Goal: Transaction & Acquisition: Obtain resource

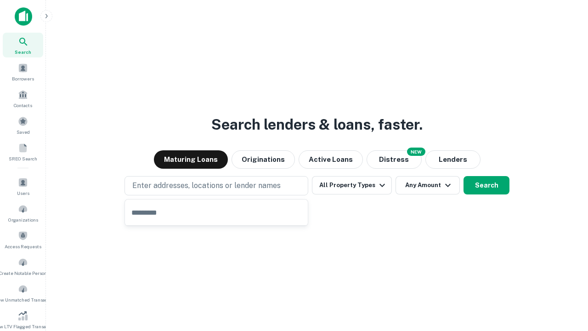
type input "**********"
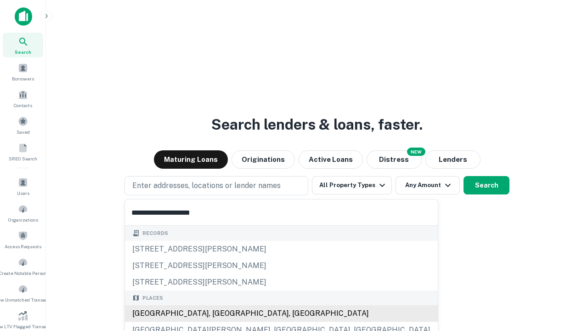
click at [220, 313] on div "[GEOGRAPHIC_DATA], [GEOGRAPHIC_DATA], [GEOGRAPHIC_DATA]" at bounding box center [281, 313] width 313 height 17
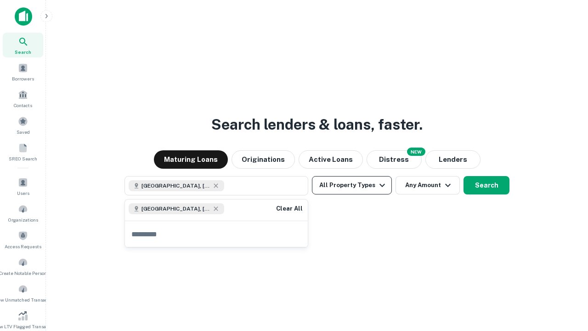
click at [352, 185] on button "All Property Types" at bounding box center [352, 185] width 80 height 18
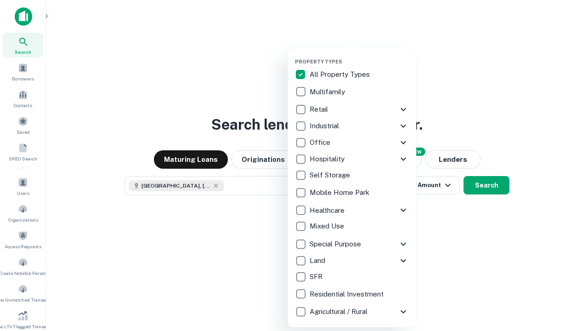
click at [359, 56] on button "button" at bounding box center [359, 56] width 129 height 0
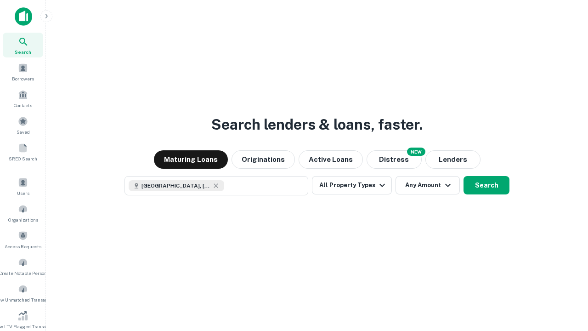
scroll to position [5, 111]
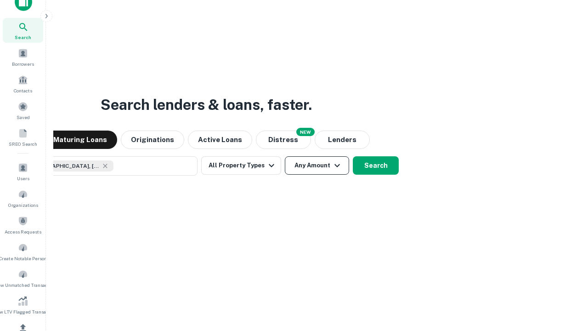
click at [285, 156] on button "Any Amount" at bounding box center [317, 165] width 64 height 18
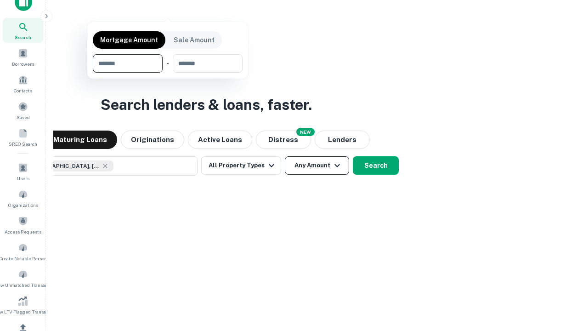
scroll to position [110, 0]
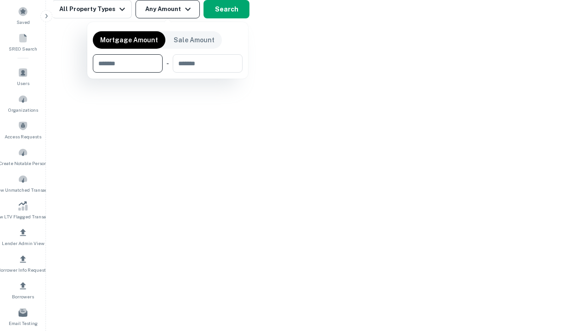
type input "*******"
click at [168, 73] on button "button" at bounding box center [168, 73] width 150 height 0
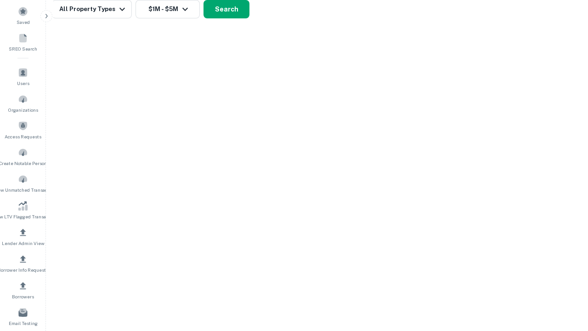
scroll to position [5, 170]
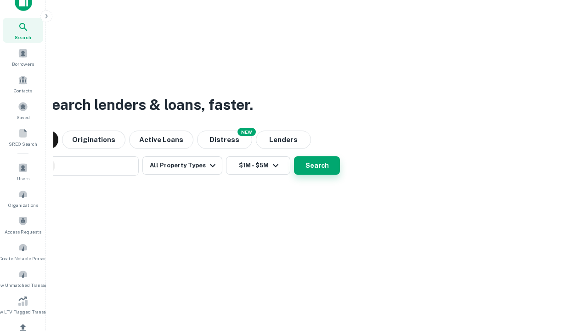
click at [294, 156] on button "Search" at bounding box center [317, 165] width 46 height 18
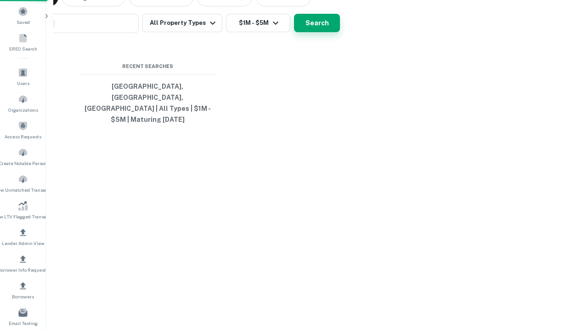
scroll to position [30, 260]
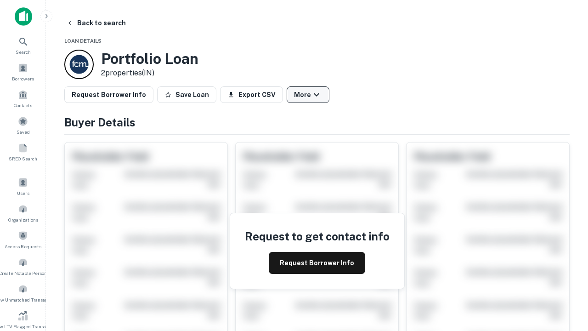
click at [308, 95] on button "More" at bounding box center [308, 94] width 43 height 17
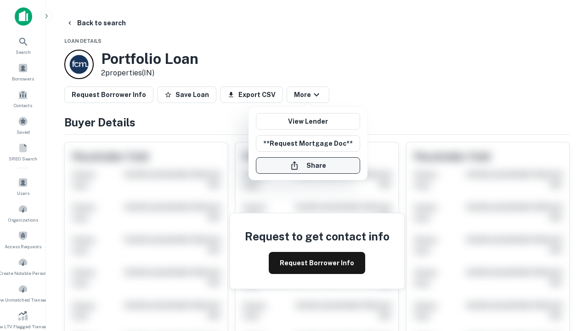
click at [308, 165] on button "Share" at bounding box center [308, 165] width 104 height 17
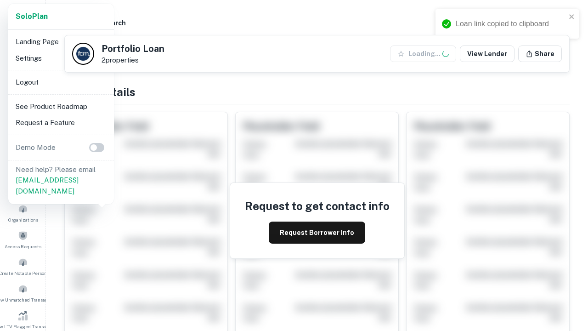
scroll to position [320, 0]
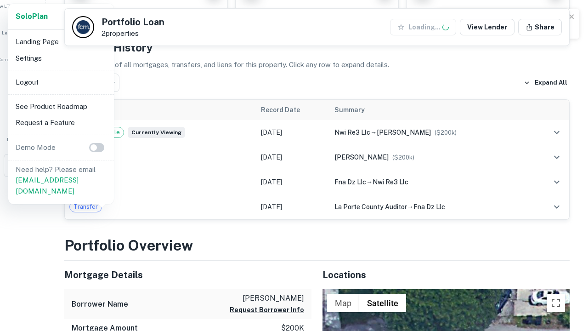
click at [61, 82] on li "Logout" at bounding box center [61, 82] width 98 height 17
